Goal: Information Seeking & Learning: Learn about a topic

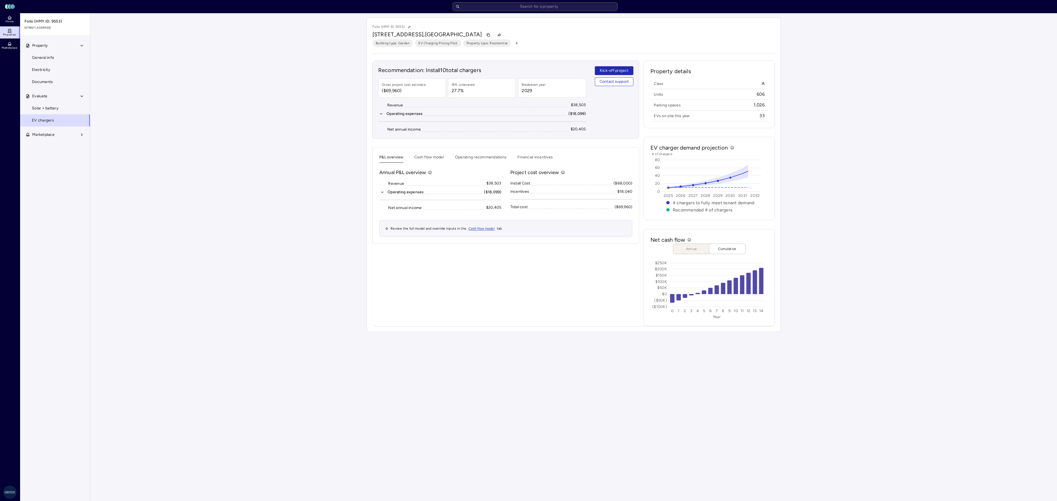
click at [503, 3] on input "text" at bounding box center [534, 6] width 165 height 9
type input "one09"
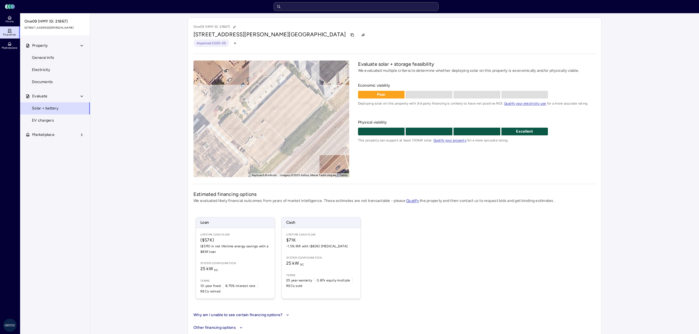
click at [39, 119] on span "EV chargers" at bounding box center [43, 120] width 22 height 6
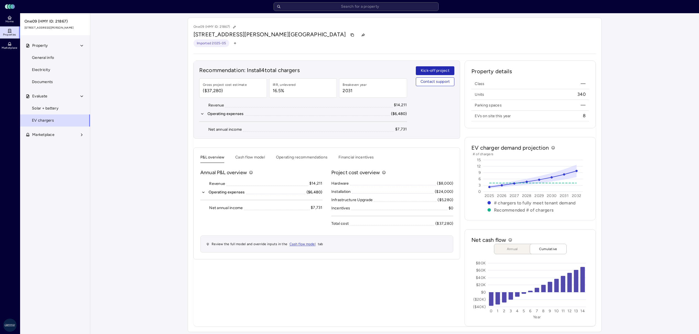
click at [329, 7] on input "text" at bounding box center [355, 6] width 165 height 9
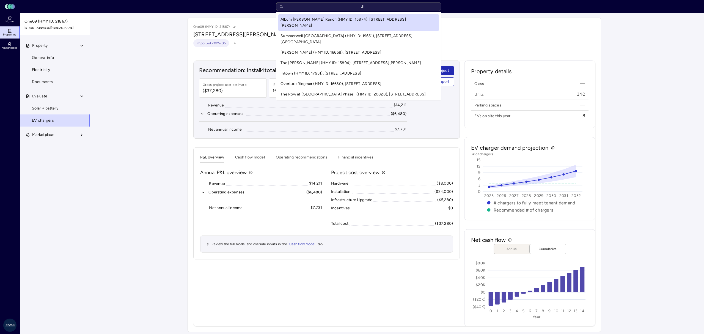
type input "t"
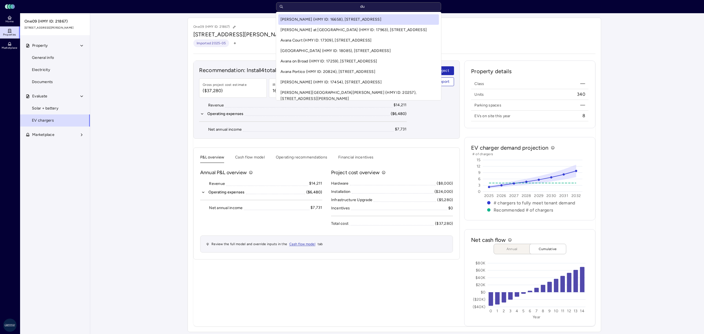
type input "d"
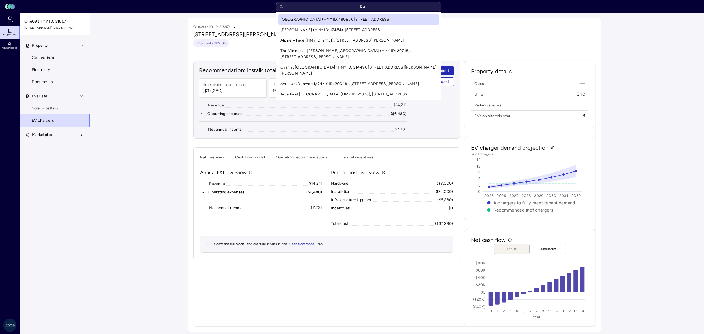
type input "D"
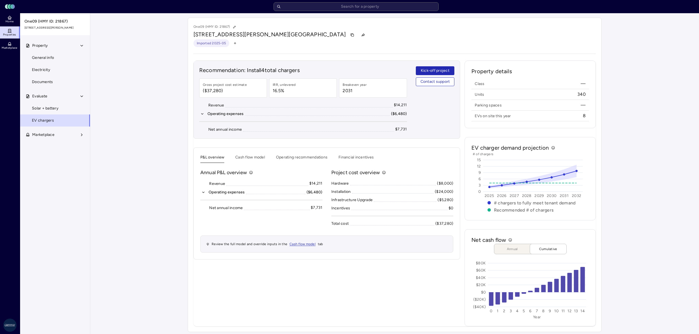
click at [325, 8] on input "text" at bounding box center [355, 6] width 165 height 9
click at [121, 184] on div "Your estimates have been updated One09 (HMY ID: 21867) [STREET_ADDRESS][PERSON_…" at bounding box center [394, 174] width 609 height 323
click at [321, 9] on input "text" at bounding box center [355, 6] width 165 height 9
type input "madison"
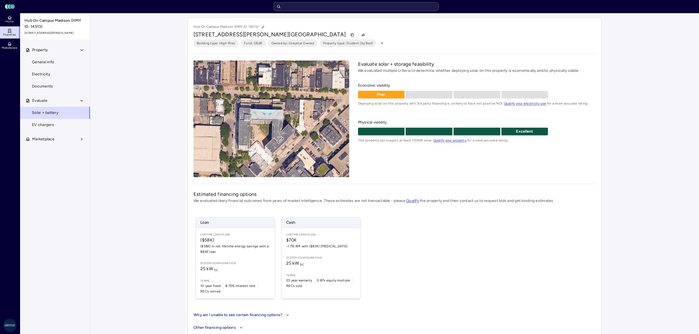
drag, startPoint x: 38, startPoint y: 125, endPoint x: 308, endPoint y: 10, distance: 294.4
click at [38, 125] on span "EV chargers" at bounding box center [43, 125] width 22 height 6
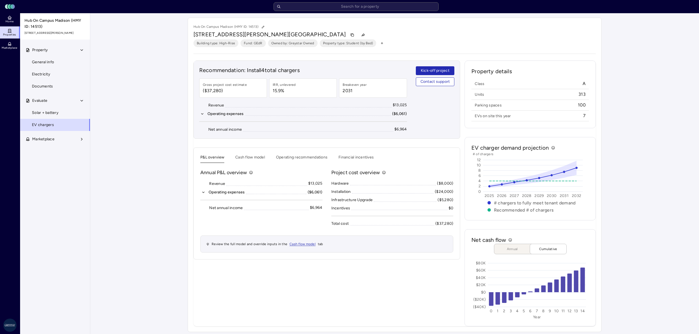
click at [207, 193] on button "Operating expenses ($6,061)" at bounding box center [261, 192] width 122 height 6
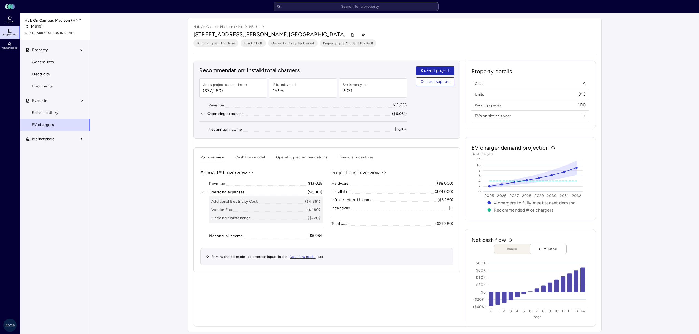
click at [285, 158] on button "Operating recommendations" at bounding box center [301, 158] width 51 height 9
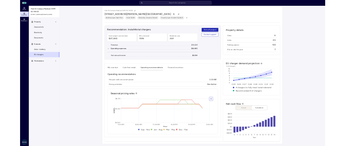
scroll to position [3, 0]
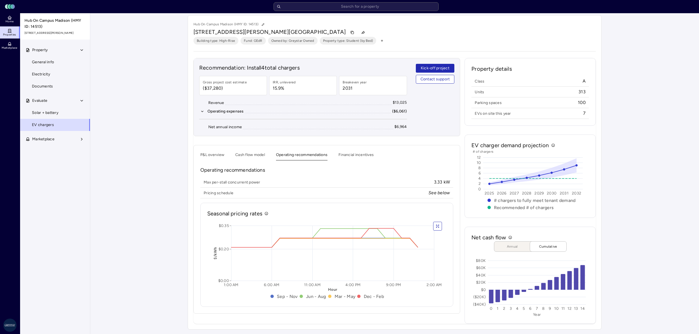
click at [441, 227] on button "button" at bounding box center [437, 226] width 9 height 9
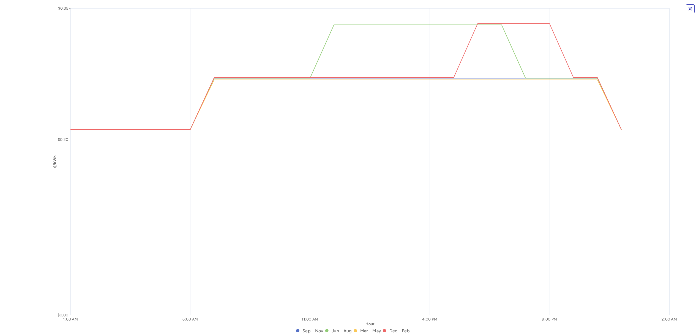
click at [692, 7] on icon "button" at bounding box center [690, 9] width 4 height 4
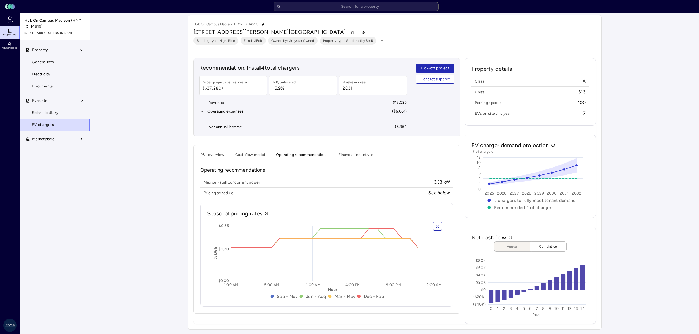
click at [216, 154] on button "P&L overview" at bounding box center [212, 156] width 24 height 9
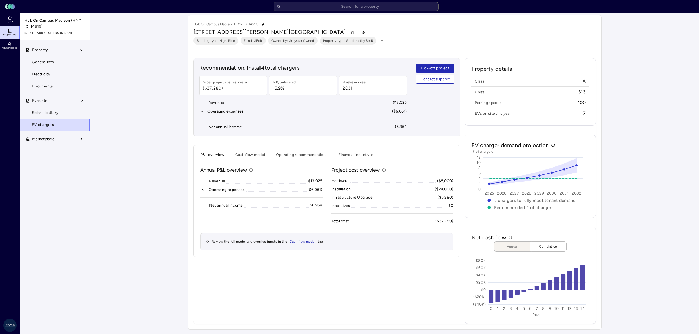
click at [203, 191] on icon "button" at bounding box center [203, 190] width 4 height 4
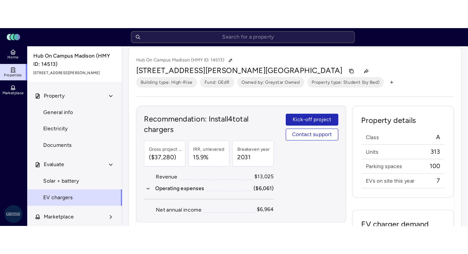
scroll to position [3, 0]
